Goal: Task Accomplishment & Management: Use online tool/utility

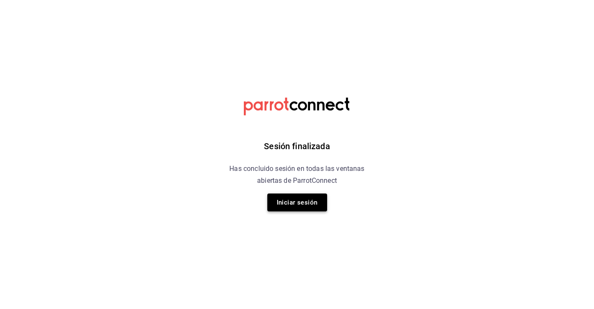
click at [292, 203] on button "Iniciar sesión" at bounding box center [297, 203] width 60 height 18
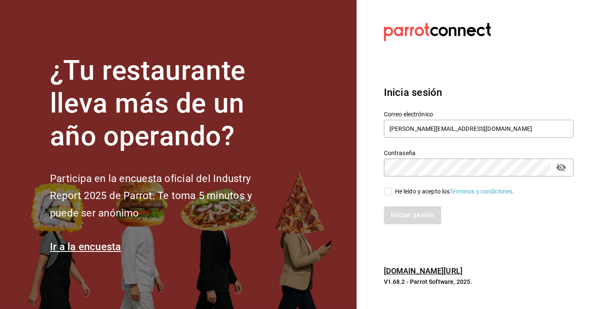
click at [389, 190] on input "He leído y acepto los Términos y condiciones." at bounding box center [388, 192] width 8 height 8
checkbox input "true"
click at [406, 226] on div "Inicia sesión Correo electrónico mariana.tov20@gmail.com Contraseña Contraseña …" at bounding box center [479, 155] width 190 height 160
click at [401, 218] on button "Iniciar sesión" at bounding box center [413, 216] width 58 height 18
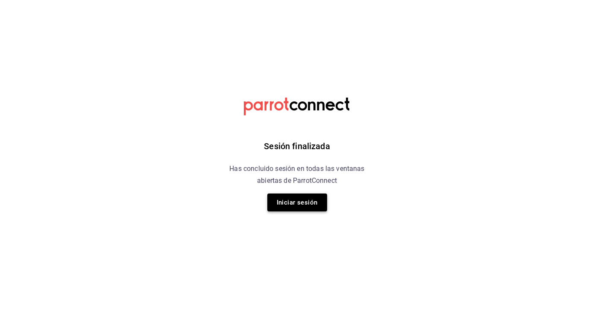
click at [301, 206] on button "Iniciar sesión" at bounding box center [297, 203] width 60 height 18
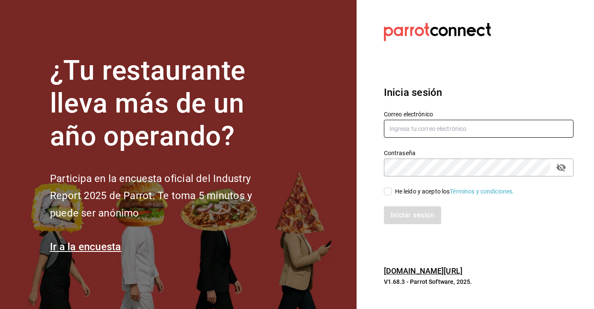
type input "[PERSON_NAME][EMAIL_ADDRESS][DOMAIN_NAME]"
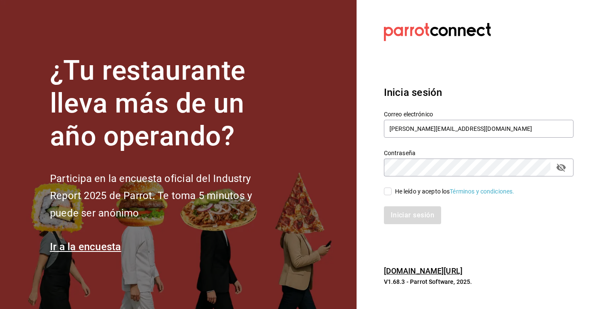
click at [402, 190] on div "He leído y acepto los Términos y condiciones." at bounding box center [455, 191] width 120 height 9
click at [391, 190] on input "He leído y acepto los Términos y condiciones." at bounding box center [388, 192] width 8 height 8
checkbox input "true"
click at [408, 225] on div "Inicia sesión Correo electrónico [PERSON_NAME][EMAIL_ADDRESS][DOMAIN_NAME] Cont…" at bounding box center [479, 155] width 190 height 160
click at [403, 214] on button "Iniciar sesión" at bounding box center [413, 216] width 58 height 18
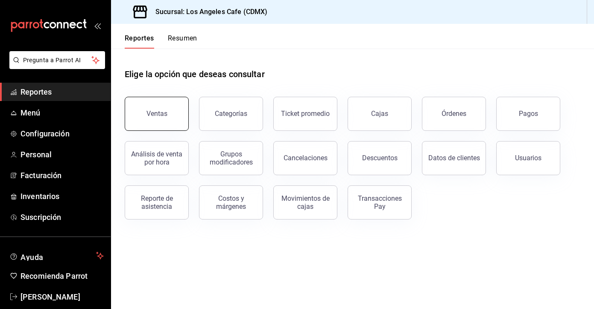
click at [162, 111] on div "Ventas" at bounding box center [156, 114] width 21 height 8
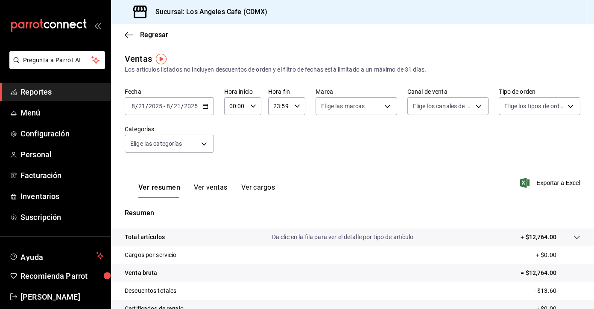
click at [201, 104] on div "2025-08-21 8 / 21 / 2025 - 2025-08-21 8 / 21 / 2025" at bounding box center [169, 106] width 89 height 18
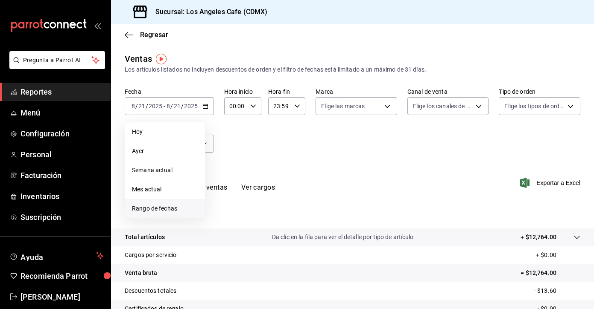
click at [147, 206] on span "Rango de fechas" at bounding box center [165, 208] width 66 height 9
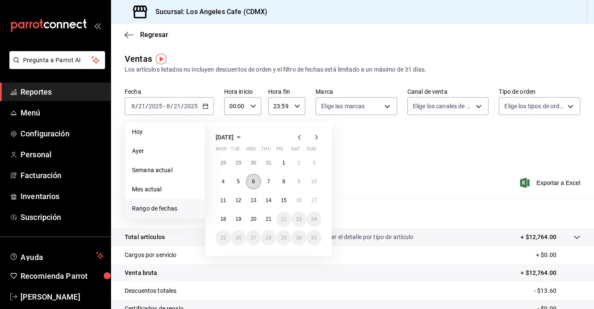
click at [251, 182] on button "6" at bounding box center [253, 181] width 15 height 15
click at [268, 222] on abbr "21" at bounding box center [268, 219] width 6 height 6
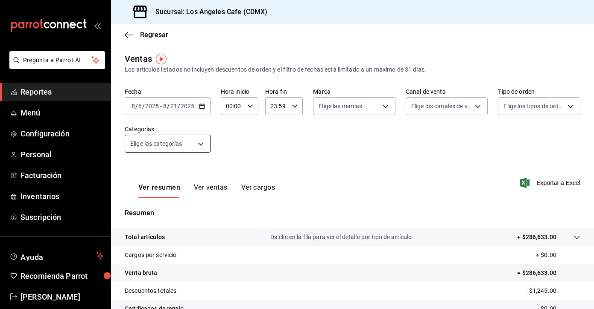
click at [200, 142] on body "Pregunta a Parrot AI Reportes Menú Configuración Personal Facturación Inventari…" at bounding box center [297, 154] width 594 height 309
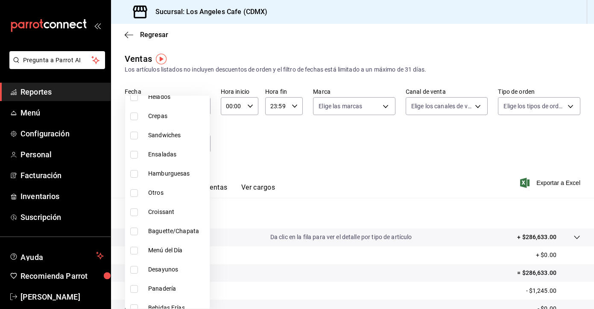
scroll to position [162, 0]
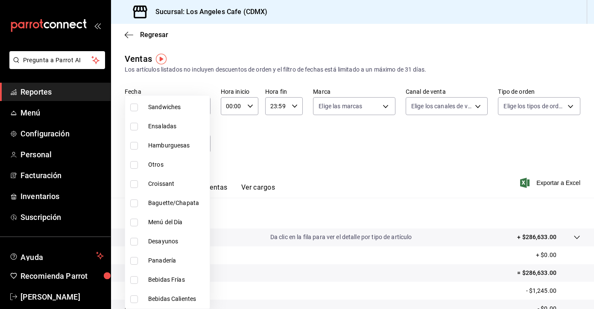
click at [152, 164] on span "Otros" at bounding box center [177, 164] width 58 height 9
type input "e0da1a5d-d863-40e2-93fb-e493a6c631fd"
checkbox input "true"
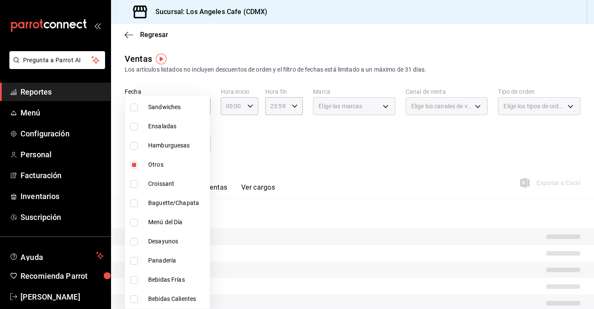
click at [252, 156] on div at bounding box center [297, 154] width 594 height 309
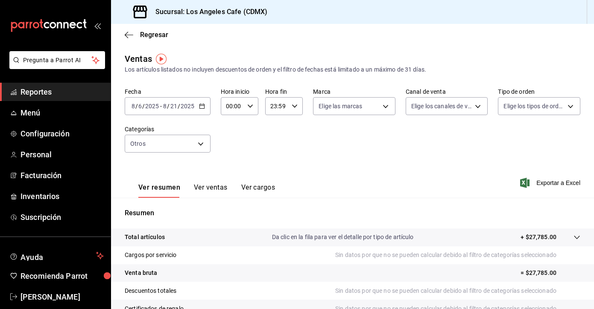
click at [200, 188] on button "Ver ventas" at bounding box center [211, 191] width 34 height 15
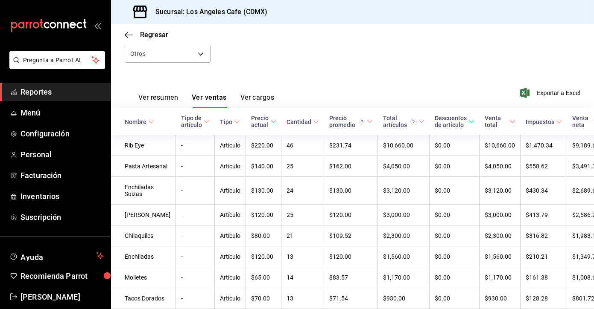
scroll to position [91, 0]
